Goal: Book appointment/travel/reservation

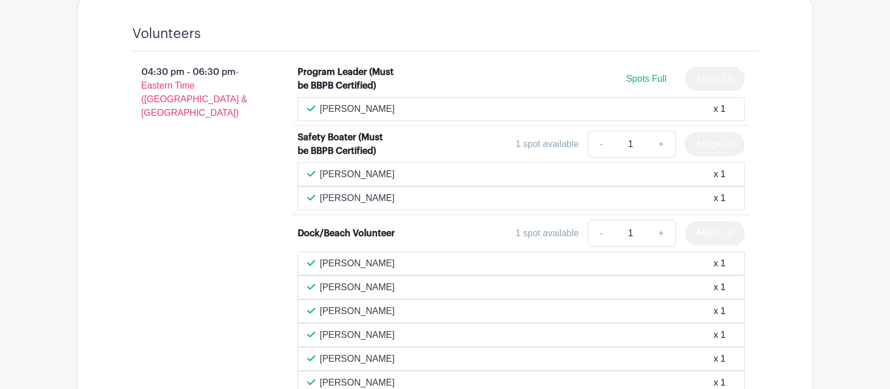
scroll to position [760, 0]
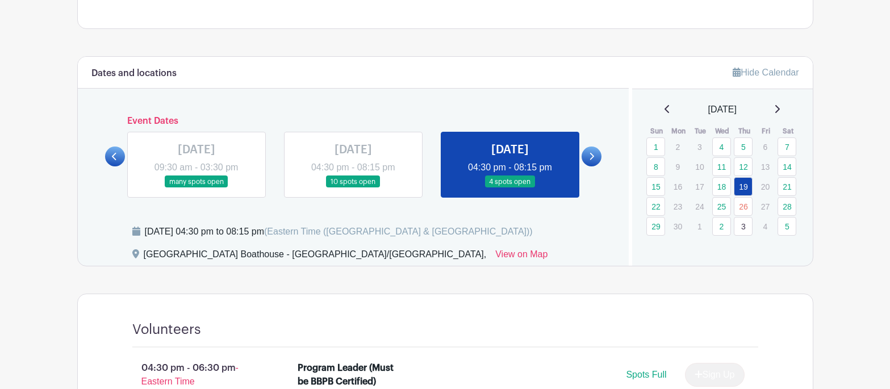
scroll to position [372, 0]
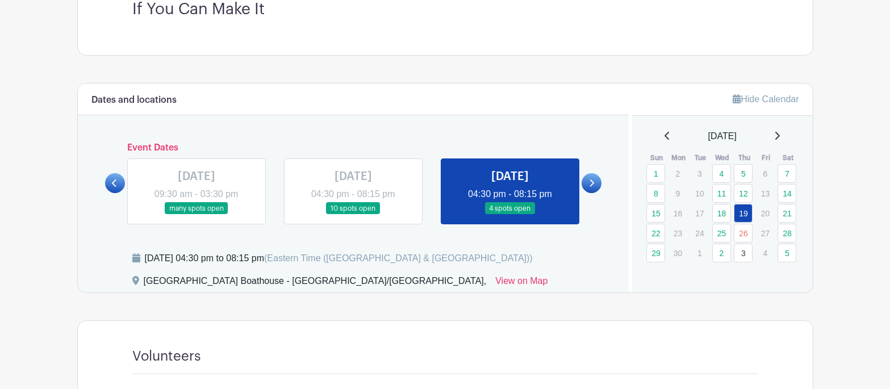
click at [778, 137] on icon at bounding box center [777, 135] width 6 height 9
click at [780, 137] on icon at bounding box center [777, 135] width 6 height 9
click at [777, 136] on icon at bounding box center [777, 135] width 6 height 9
click at [747, 232] on link "21" at bounding box center [743, 233] width 19 height 19
